Goal: Navigation & Orientation: Understand site structure

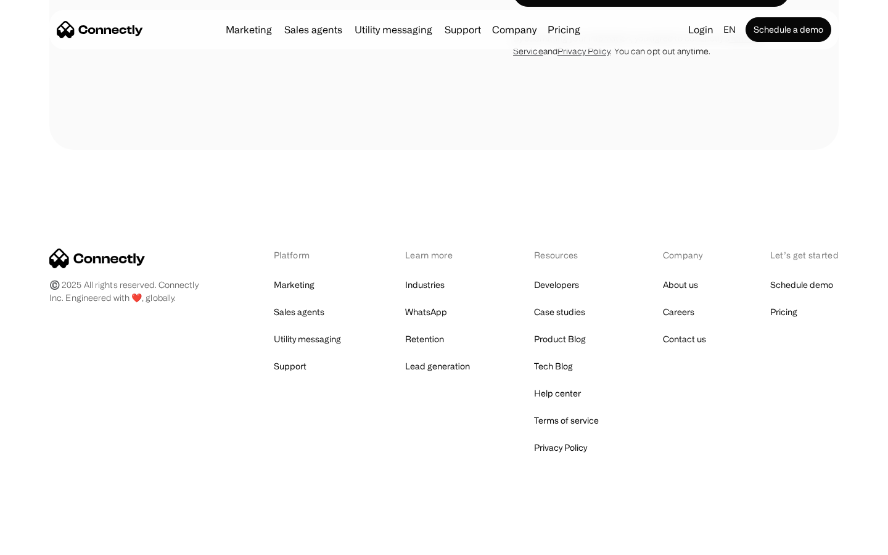
scroll to position [4152, 0]
